Goal: Leave review/rating

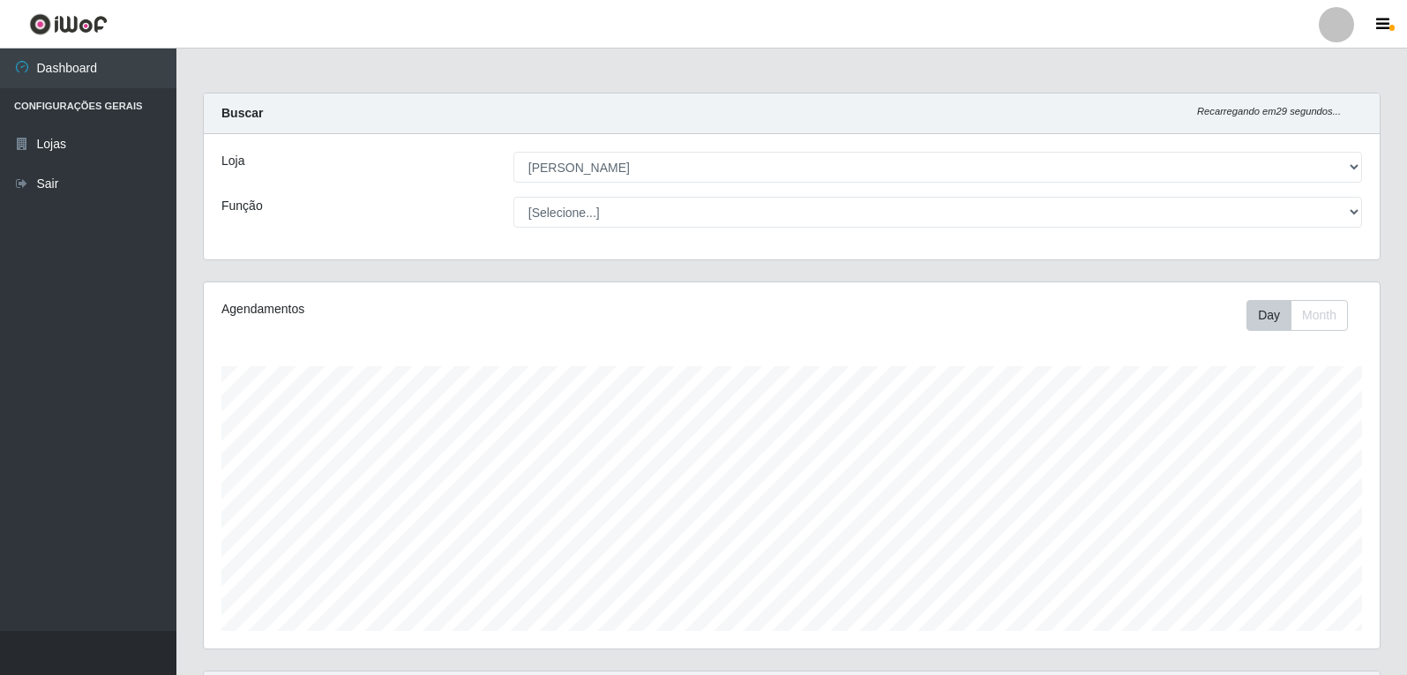
select select "523"
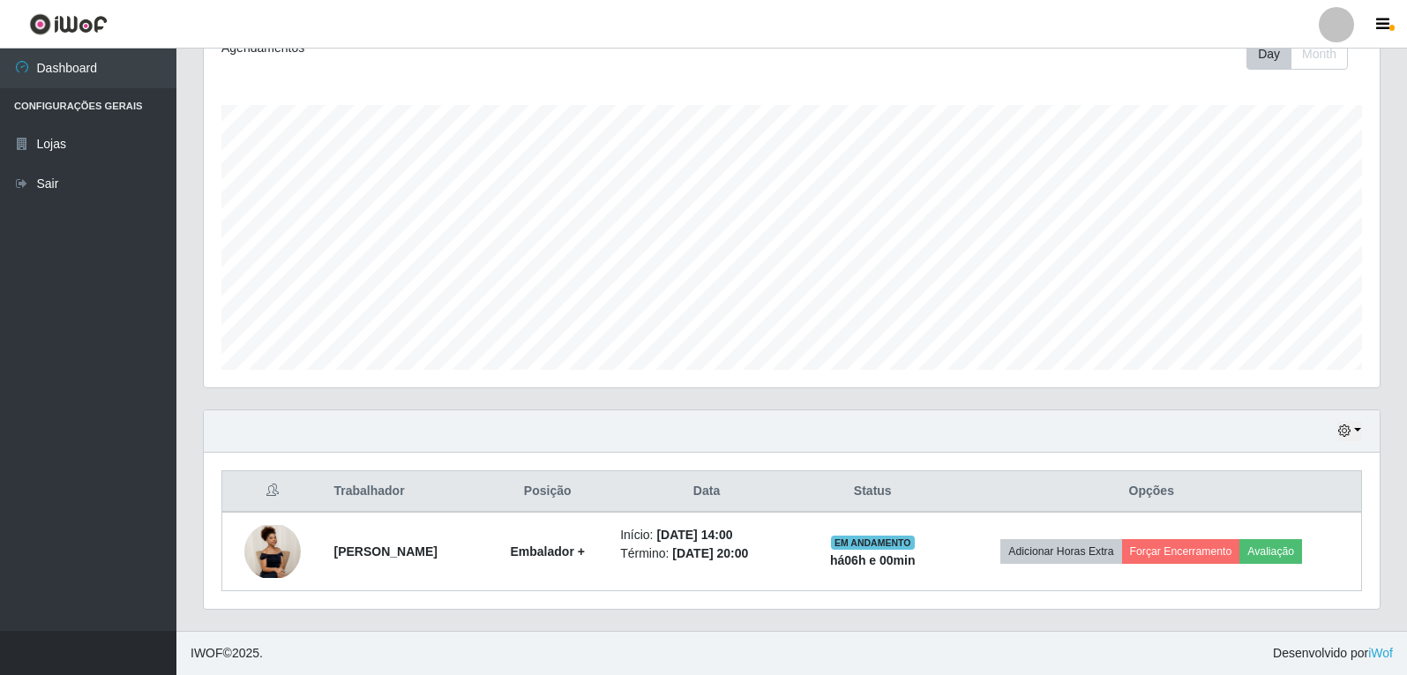
scroll to position [366, 1176]
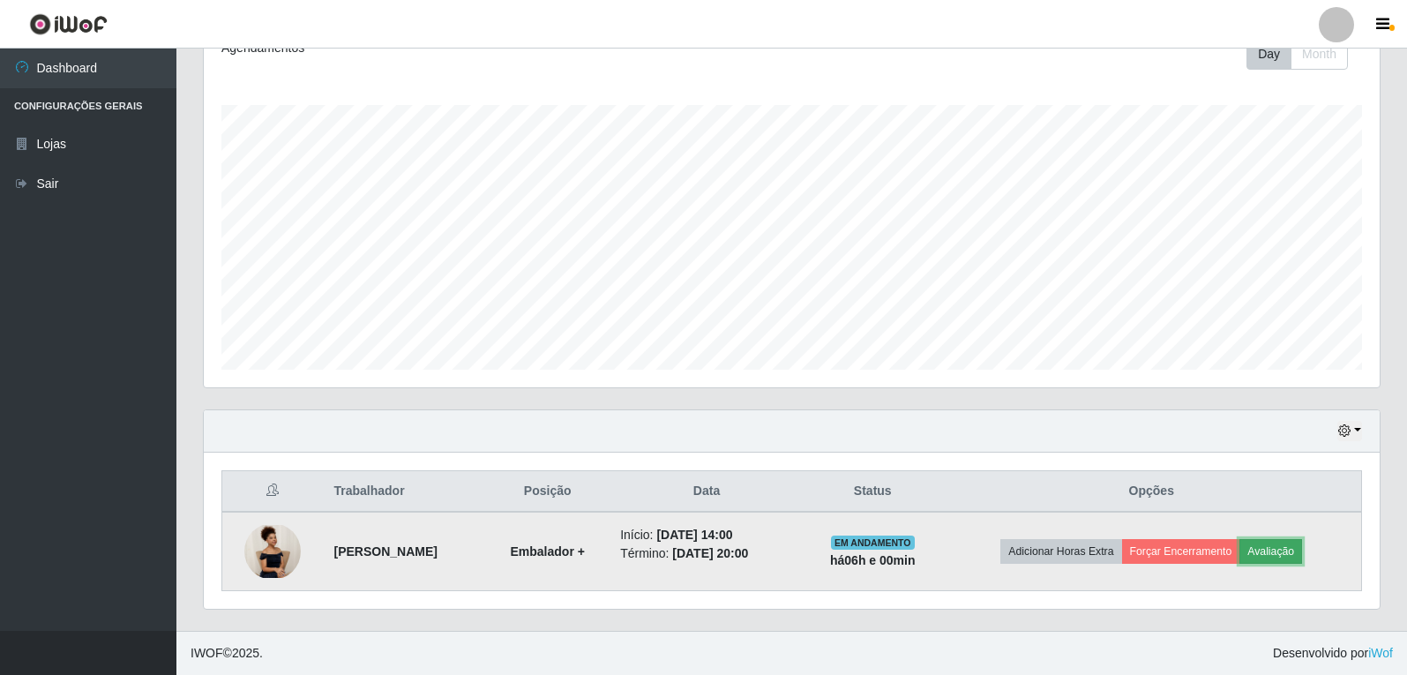
click at [1276, 554] on button "Avaliação" at bounding box center [1270, 551] width 63 height 25
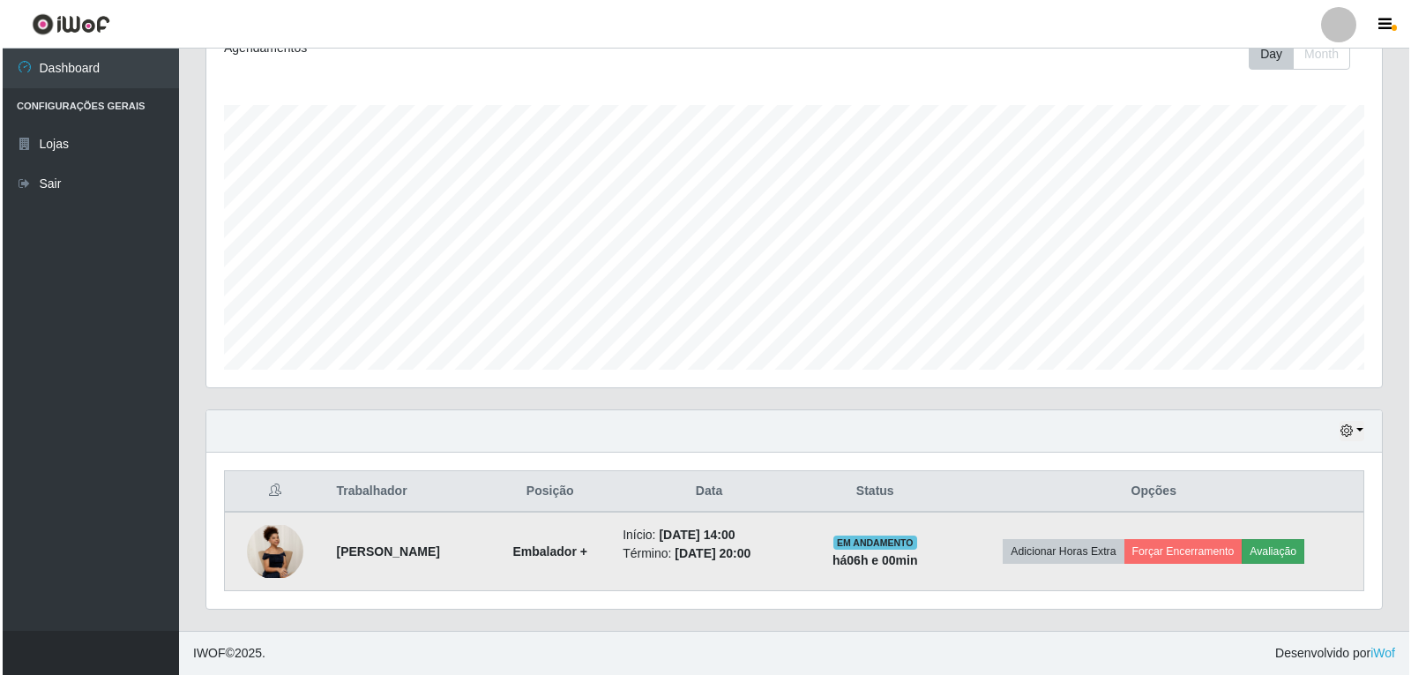
scroll to position [366, 1167]
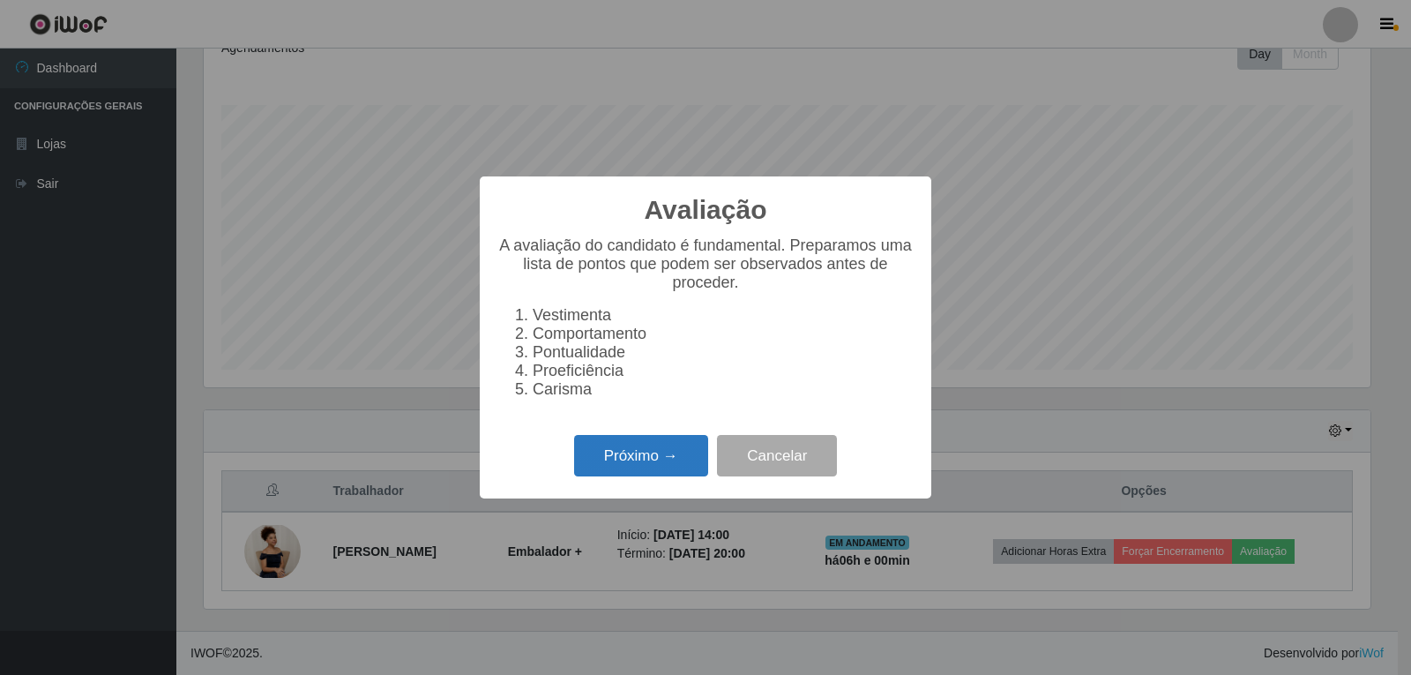
click at [625, 457] on button "Próximo →" at bounding box center [641, 455] width 134 height 41
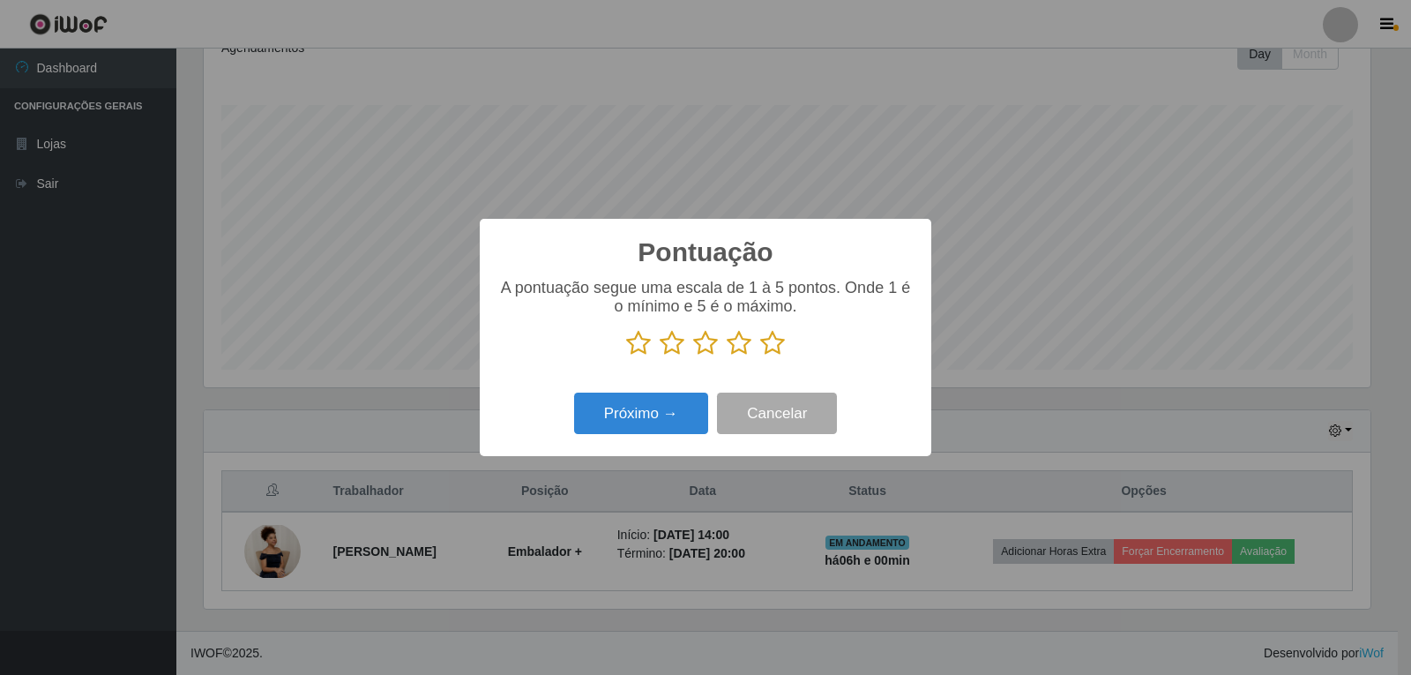
scroll to position [881737, 880936]
click at [778, 352] on icon at bounding box center [772, 343] width 25 height 26
click at [760, 356] on input "radio" at bounding box center [760, 356] width 0 height 0
click at [692, 420] on button "Próximo →" at bounding box center [641, 413] width 134 height 41
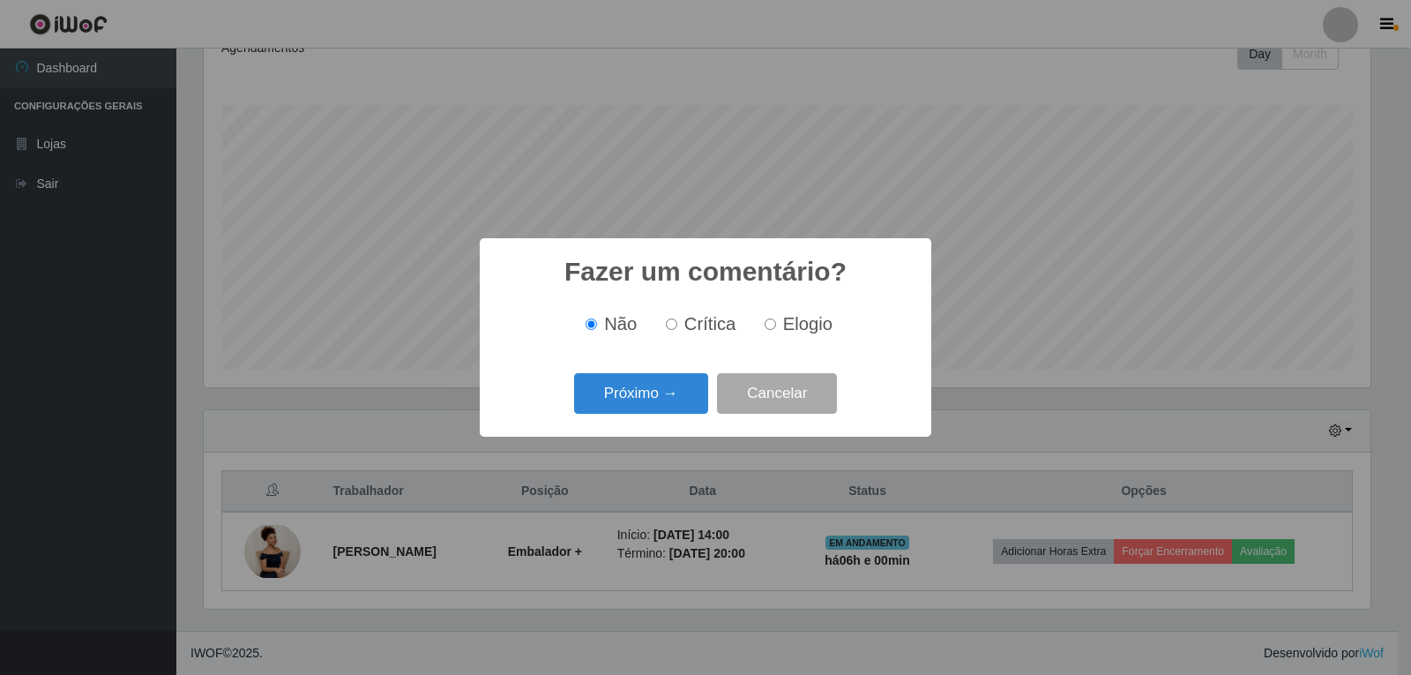
click at [772, 330] on input "Elogio" at bounding box center [770, 323] width 11 height 11
radio input "true"
click at [679, 391] on button "Próximo →" at bounding box center [641, 393] width 134 height 41
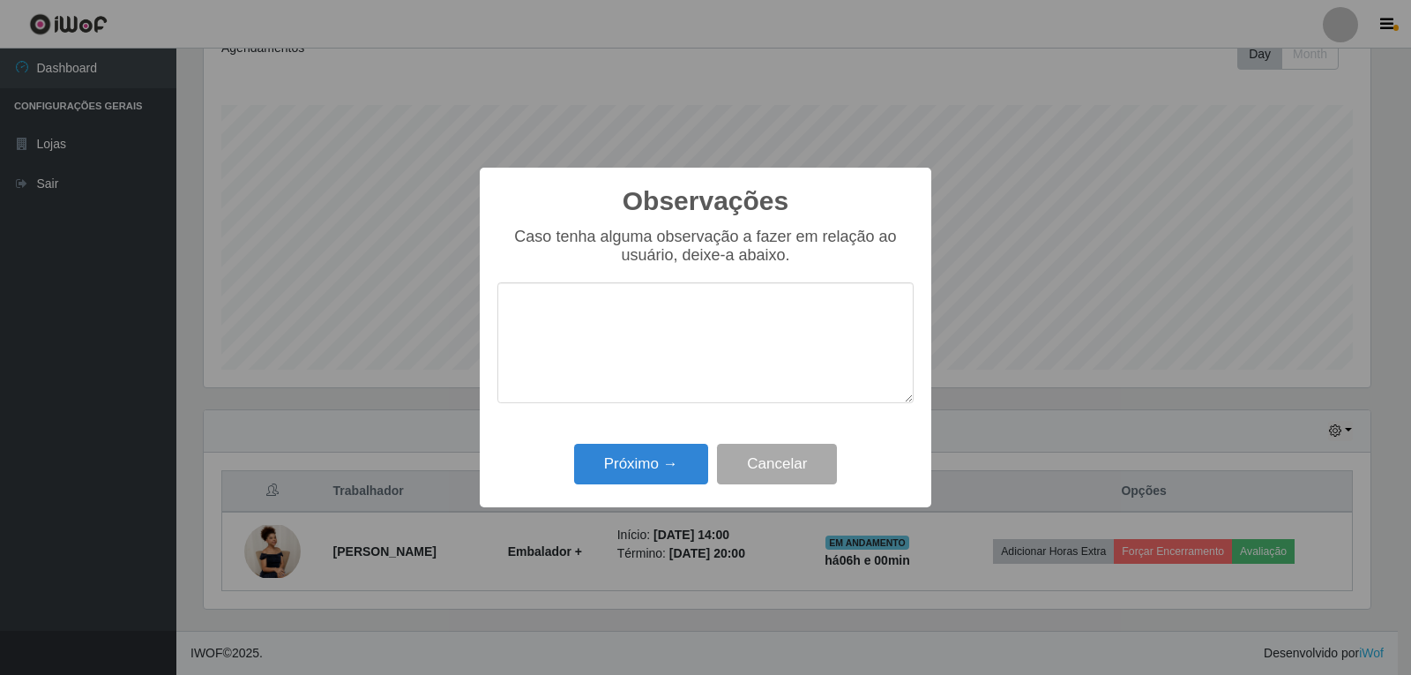
click at [672, 360] on textarea at bounding box center [706, 342] width 416 height 121
type textarea "P"
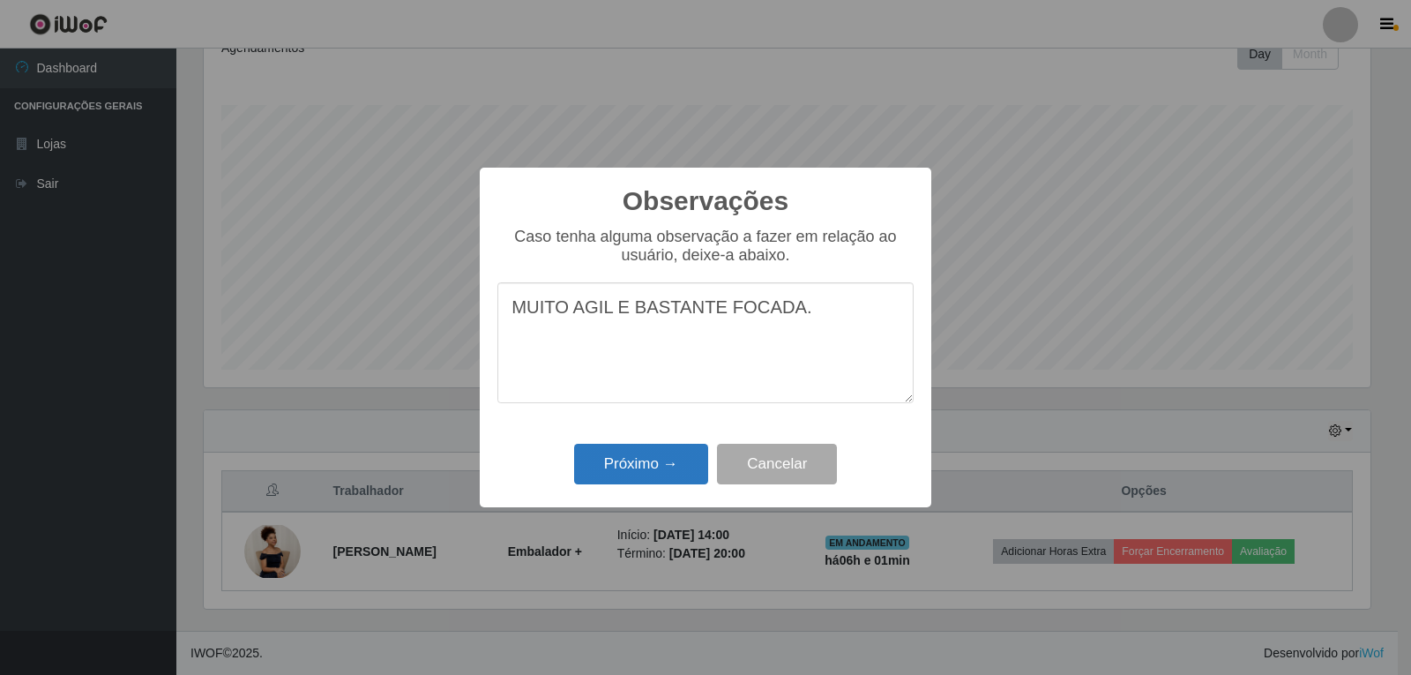
type textarea "MUITO AGIL E BASTANTE FOCADA."
click at [632, 475] on button "Próximo →" at bounding box center [641, 464] width 134 height 41
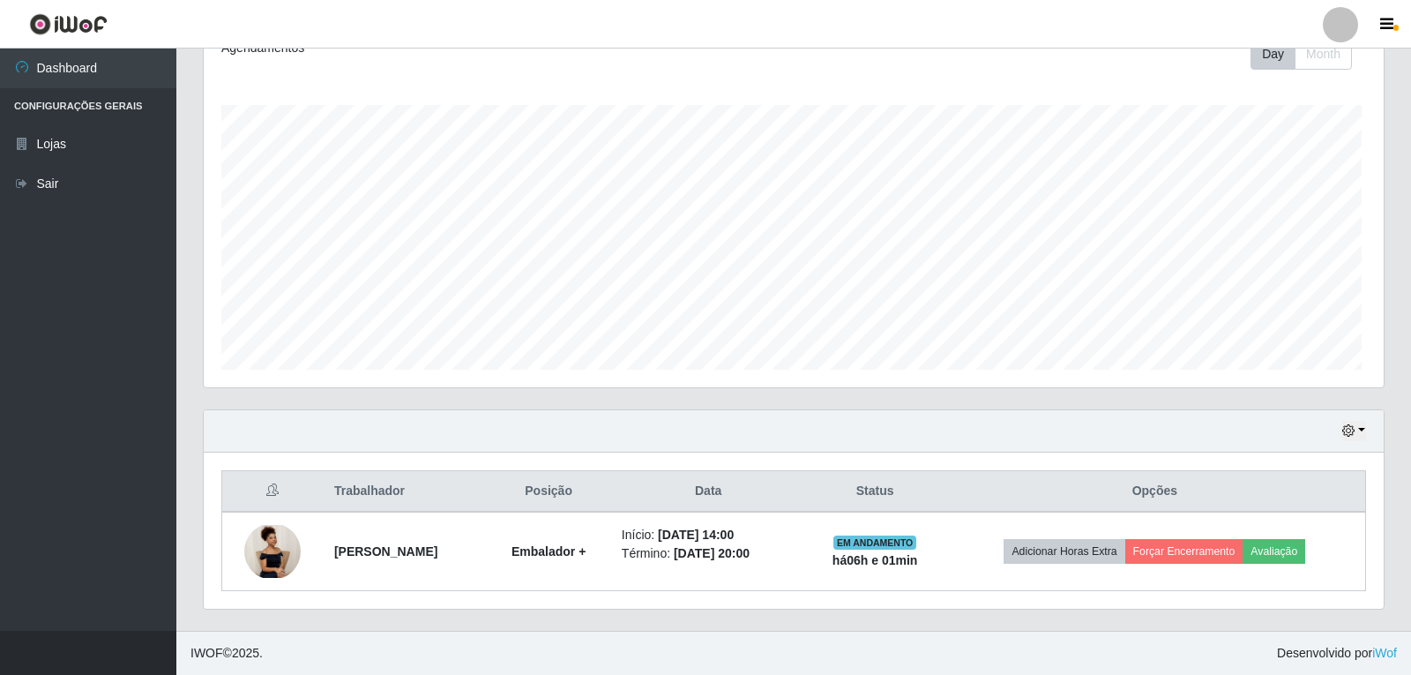
scroll to position [366, 1176]
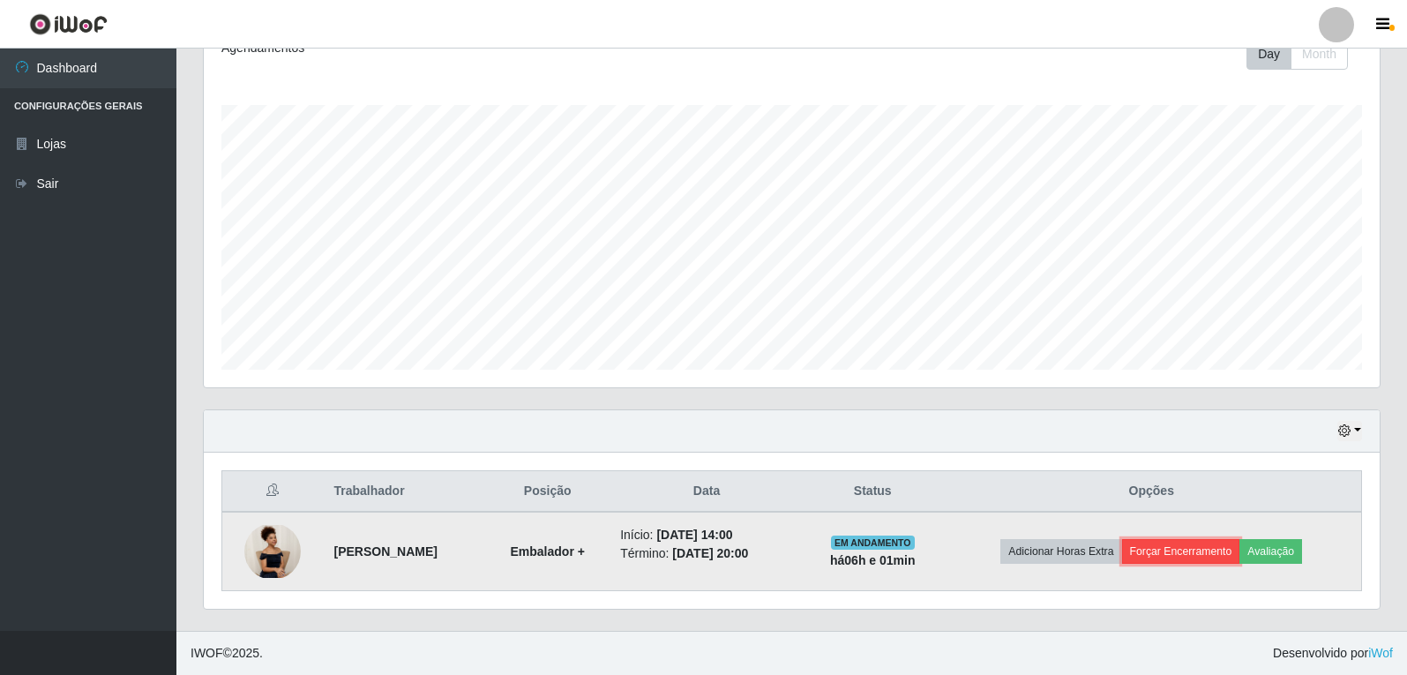
click at [1206, 560] on button "Forçar Encerramento" at bounding box center [1181, 551] width 118 height 25
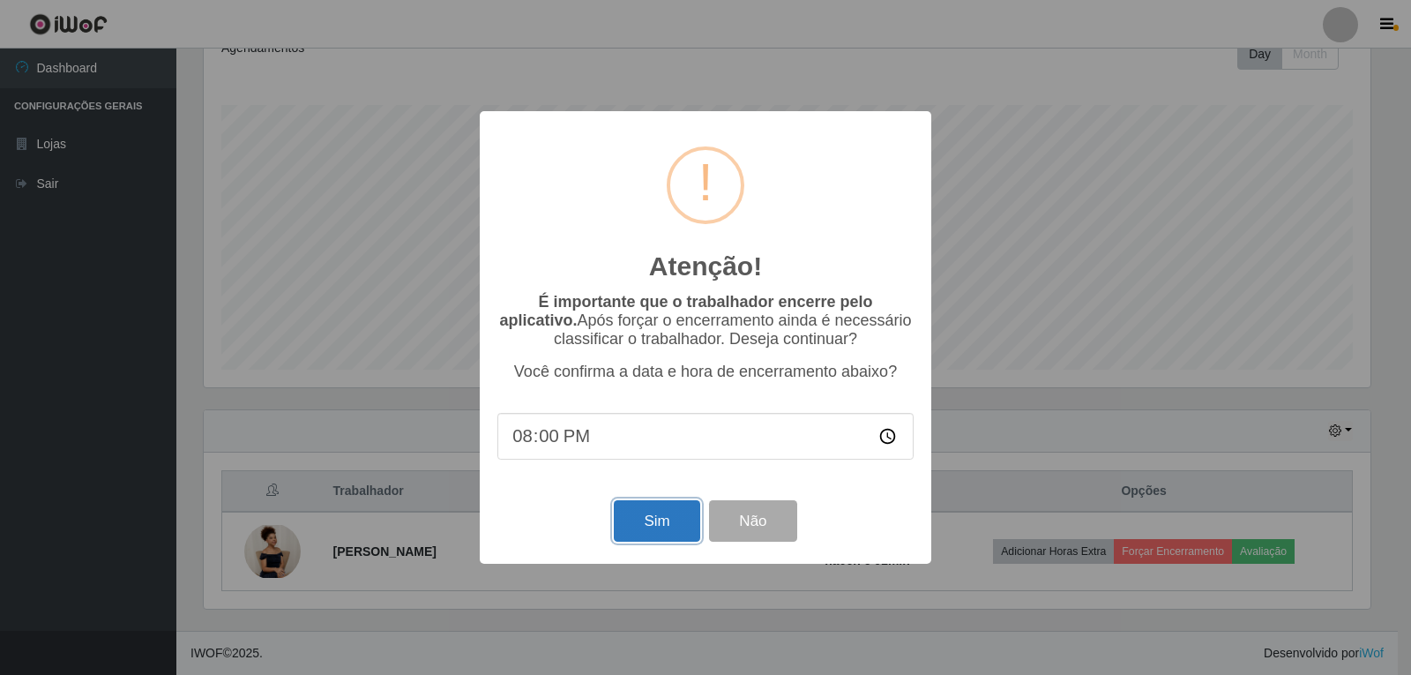
click at [661, 529] on button "Sim" at bounding box center [657, 520] width 86 height 41
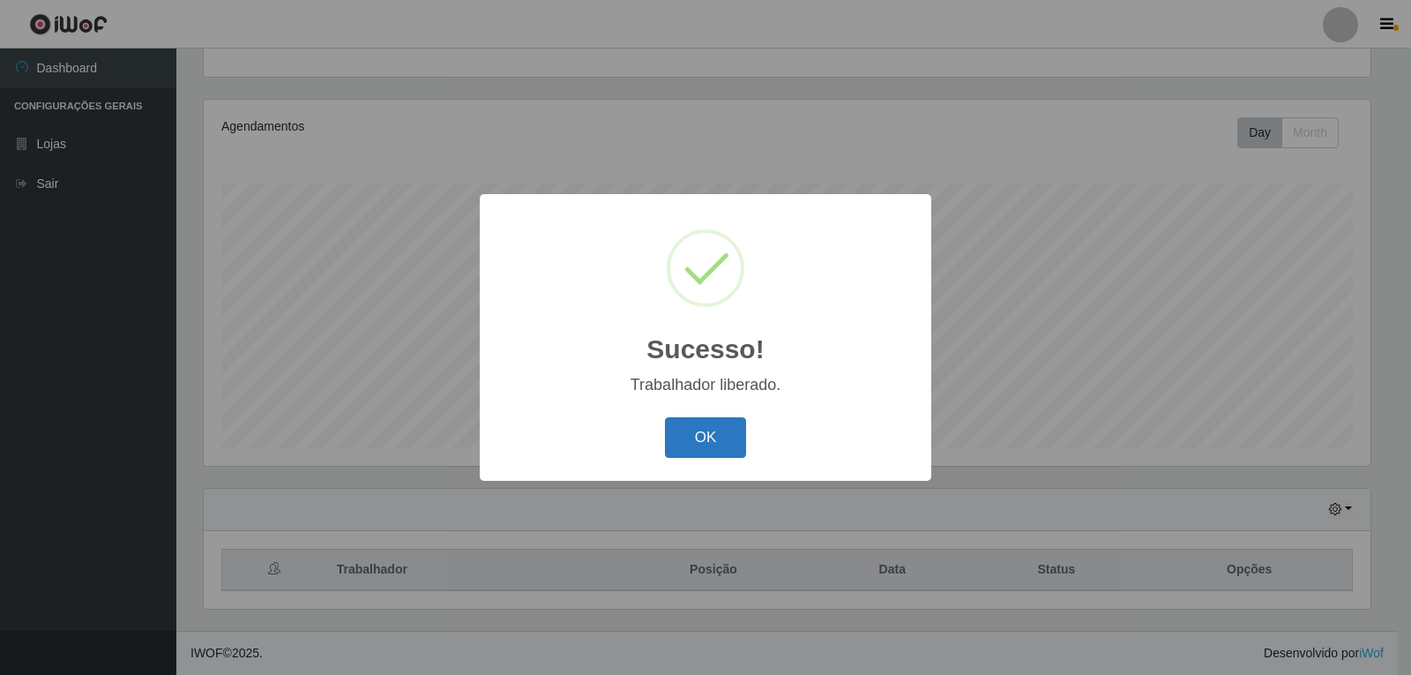
click at [722, 451] on button "OK" at bounding box center [706, 437] width 82 height 41
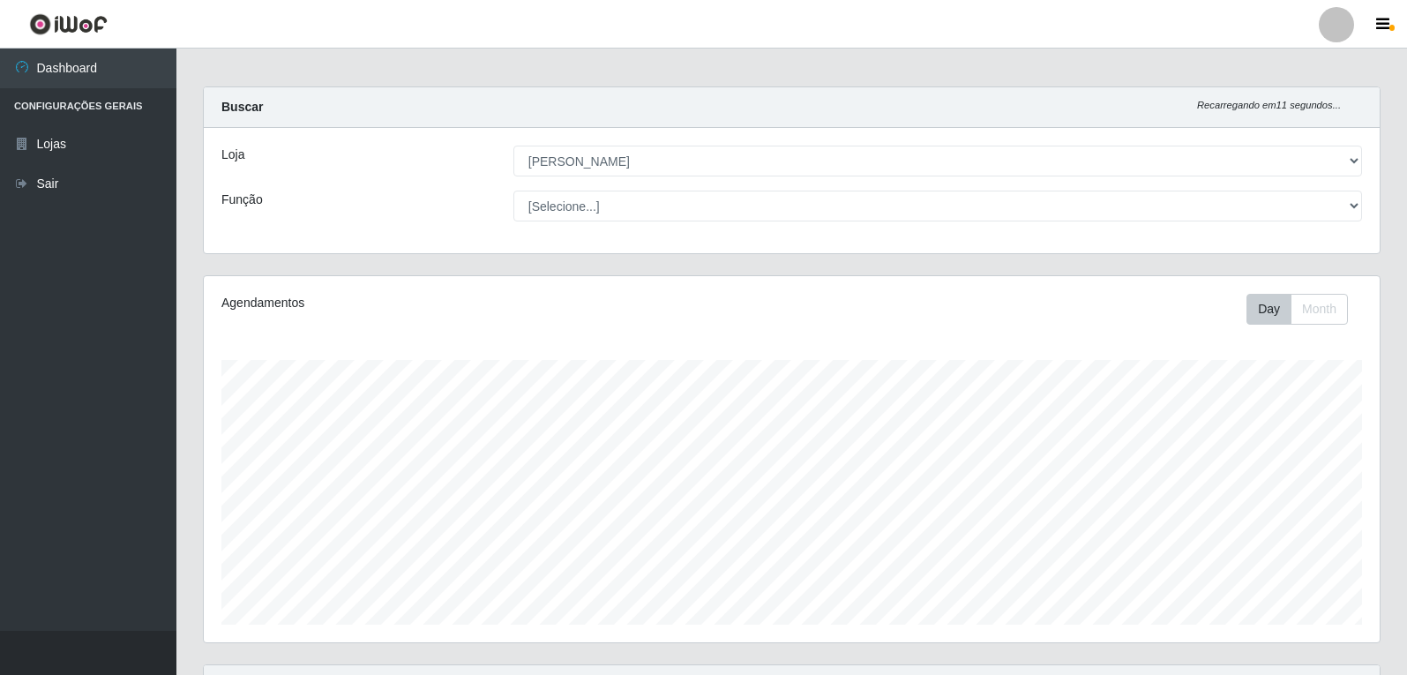
scroll to position [0, 0]
